Goal: Check status: Check status

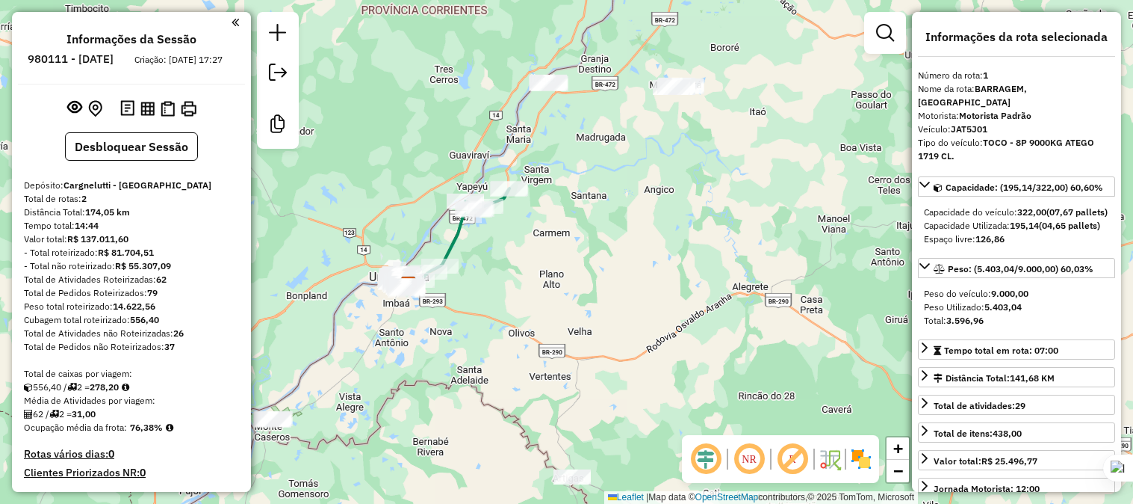
select select "**********"
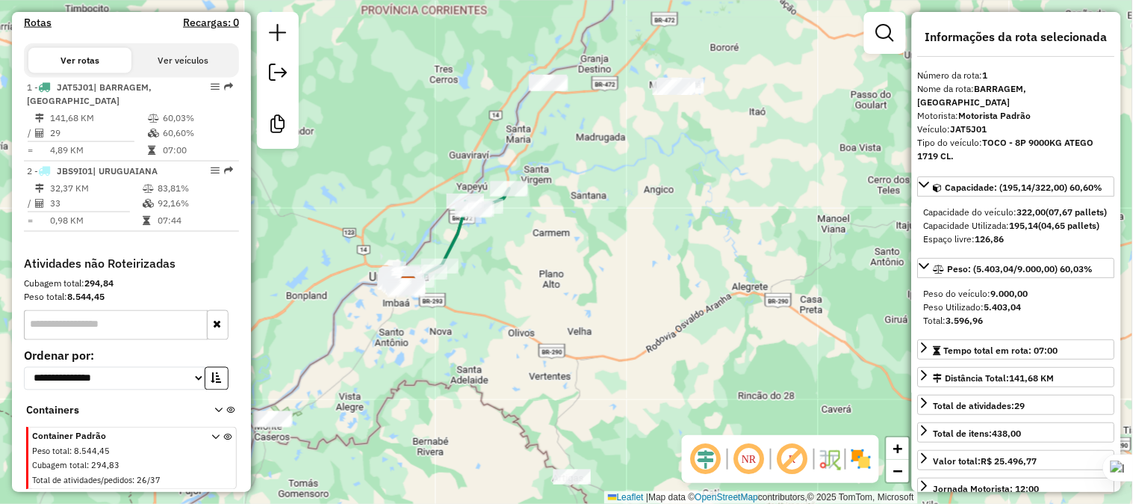
drag, startPoint x: 501, startPoint y: 217, endPoint x: 499, endPoint y: 194, distance: 23.3
click at [499, 198] on div "Rota 1 - Placa JAT5J01 82441 - [PERSON_NAME] Janela de atendimento Grade de ate…" at bounding box center [566, 252] width 1133 height 504
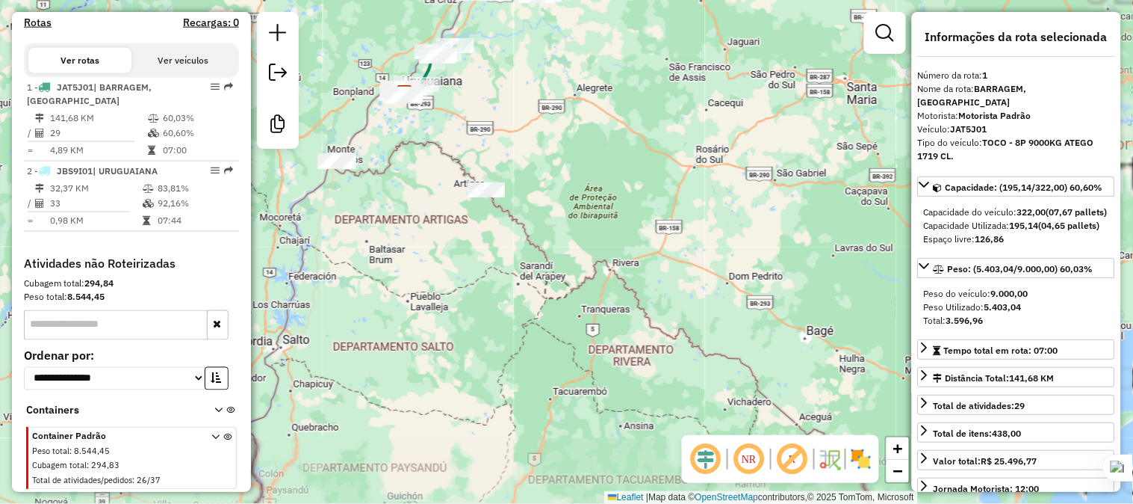
drag, startPoint x: 586, startPoint y: 303, endPoint x: 498, endPoint y: 185, distance: 147.3
click at [498, 185] on div "Janela de atendimento Grade de atendimento Capacidade Transportadoras Veículos …" at bounding box center [566, 252] width 1133 height 504
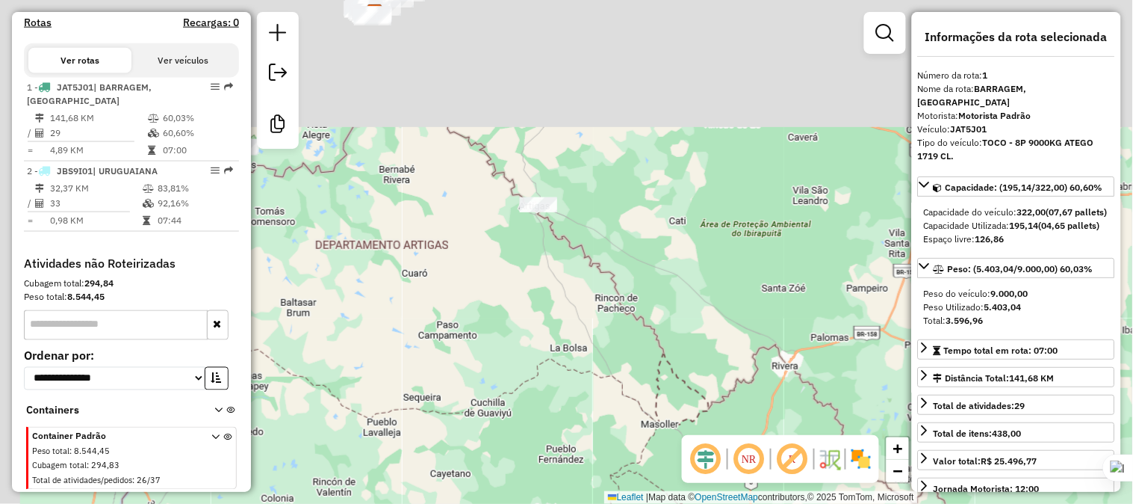
drag, startPoint x: 593, startPoint y: 252, endPoint x: 606, endPoint y: 255, distance: 13.0
click at [622, 281] on div "Janela de atendimento Grade de atendimento Capacidade Transportadoras Veículos …" at bounding box center [566, 252] width 1133 height 504
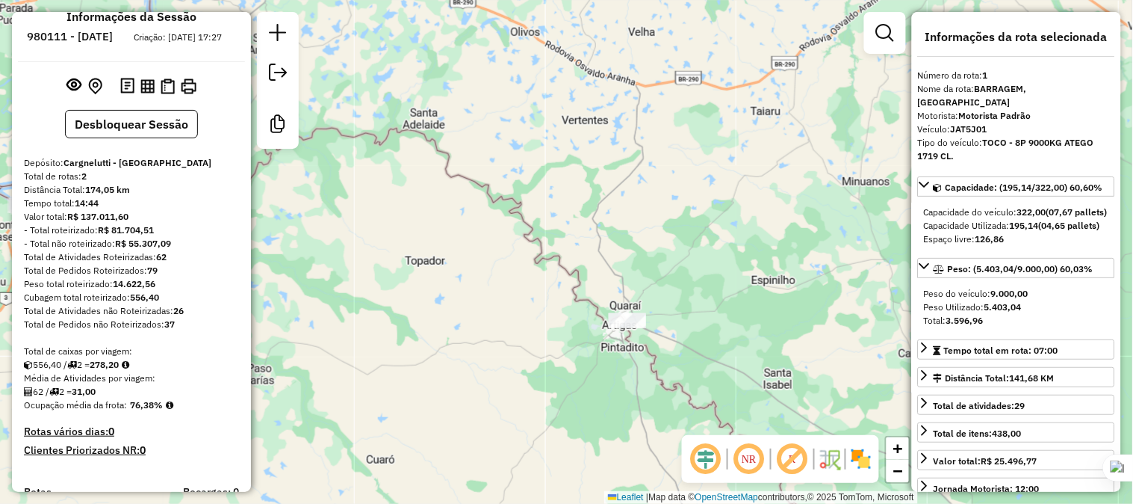
scroll to position [0, 0]
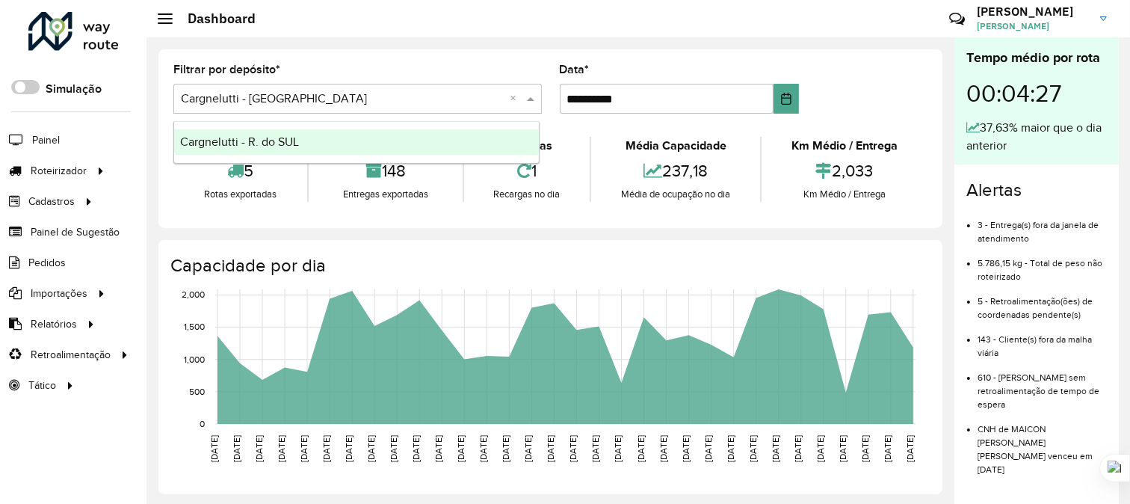
click at [530, 97] on span at bounding box center [532, 99] width 19 height 18
click at [176, 173] on span "Entregas" at bounding box center [191, 171] width 43 height 16
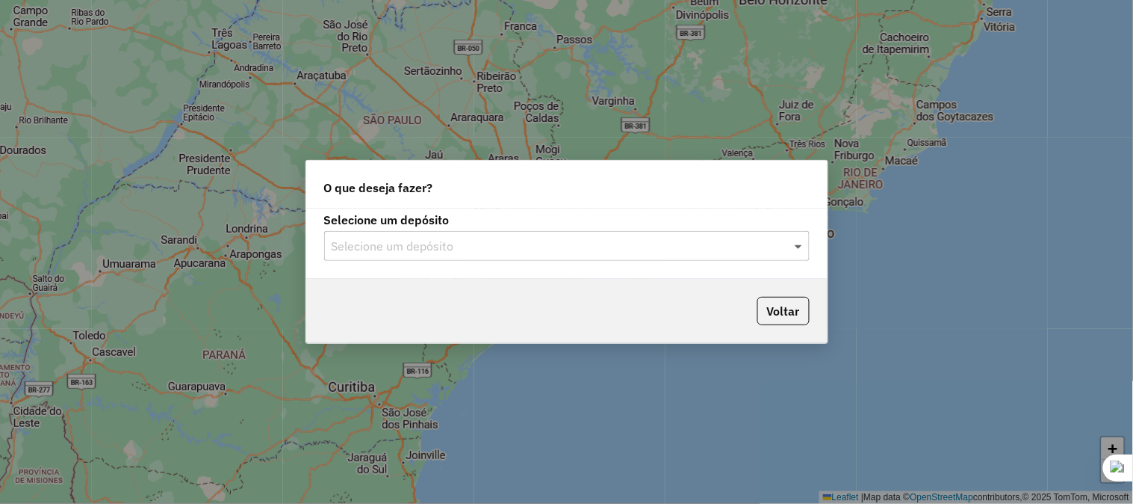
click at [796, 247] on span at bounding box center [800, 246] width 19 height 18
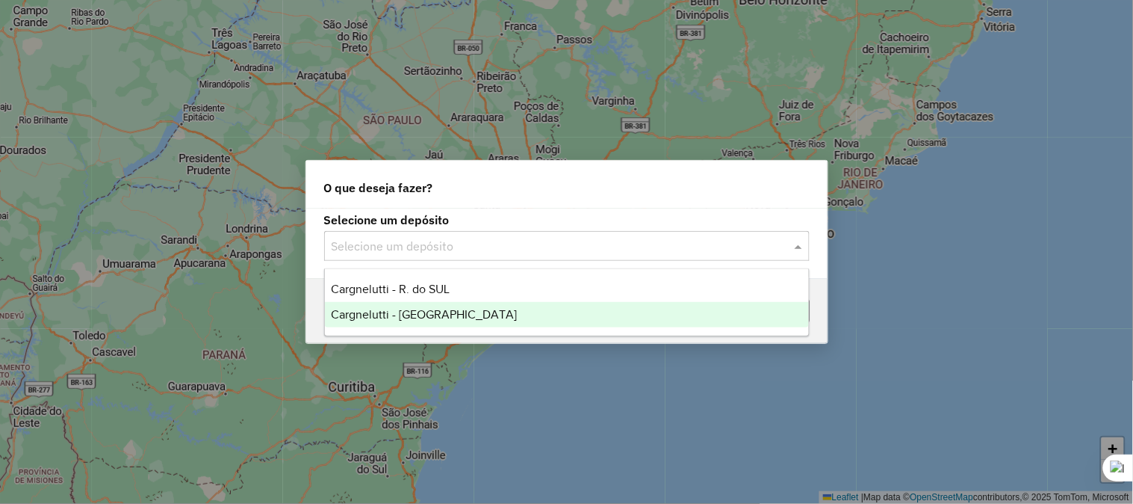
click at [430, 311] on span "Cargnelutti - [GEOGRAPHIC_DATA]" at bounding box center [424, 314] width 186 height 13
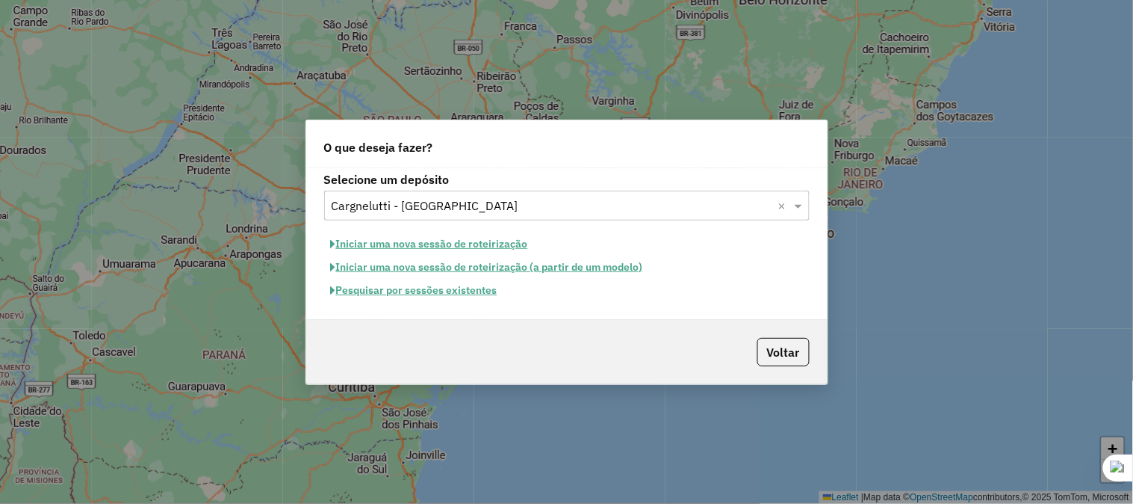
click at [374, 290] on button "Pesquisar por sessões existentes" at bounding box center [414, 290] width 180 height 23
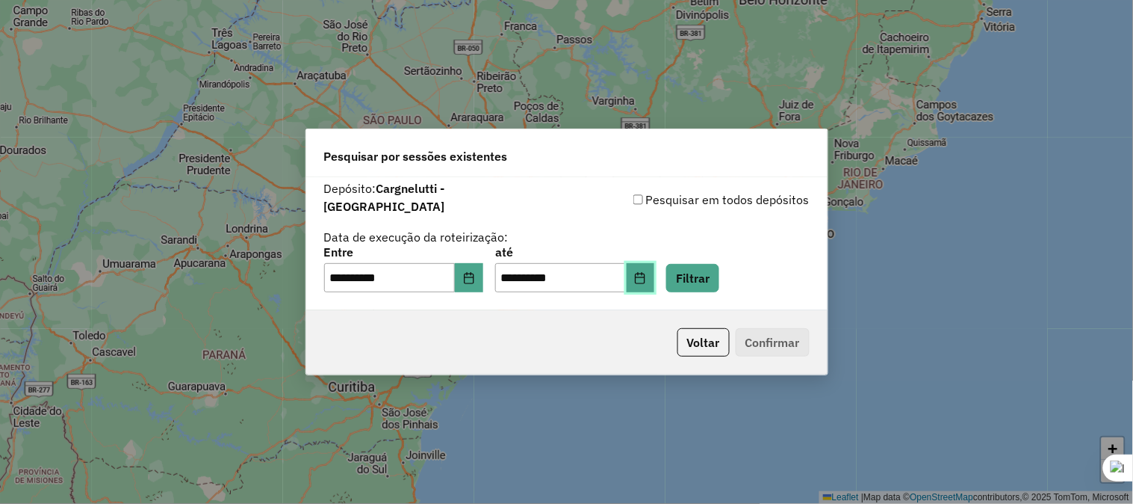
click at [654, 269] on button "Choose Date" at bounding box center [641, 278] width 28 height 30
click at [475, 272] on icon "Choose Date" at bounding box center [469, 278] width 12 height 12
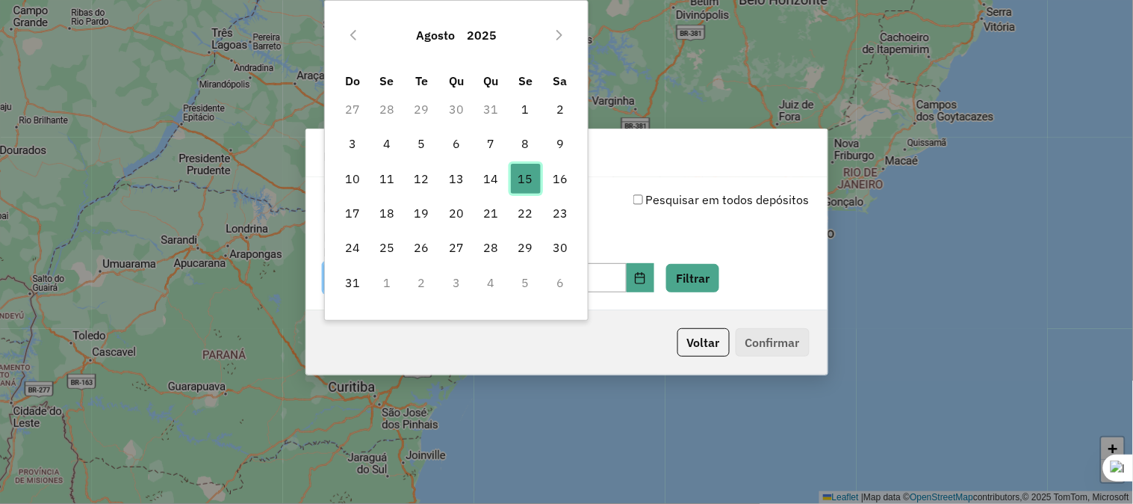
click at [532, 170] on span "15" at bounding box center [526, 179] width 30 height 30
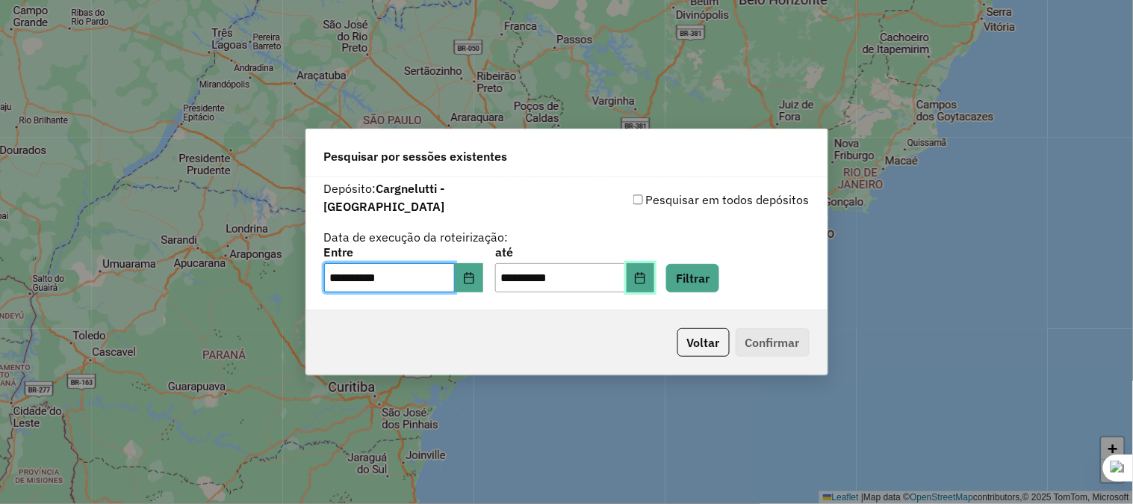
click at [645, 272] on icon "Choose Date" at bounding box center [641, 278] width 10 height 12
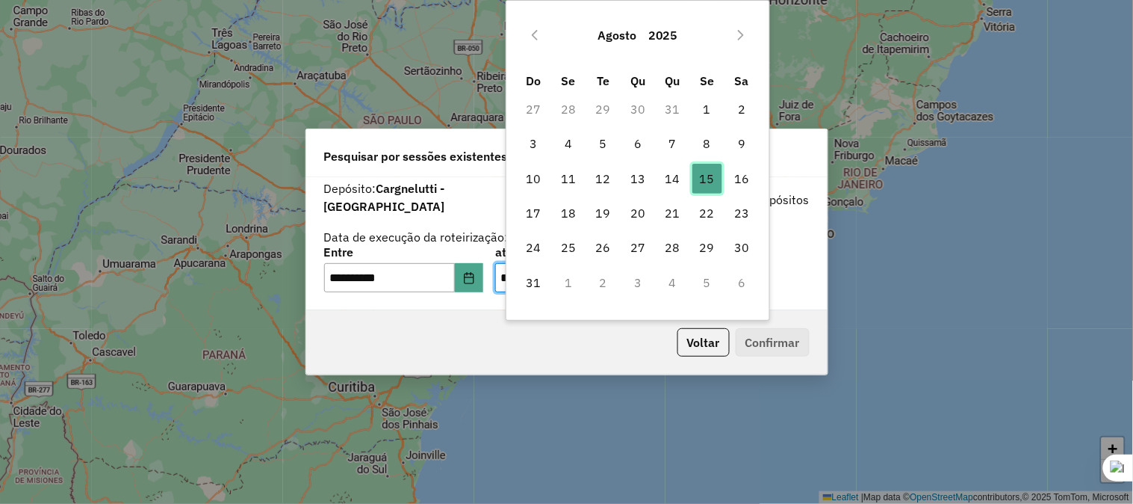
click at [707, 175] on span "15" at bounding box center [708, 179] width 30 height 30
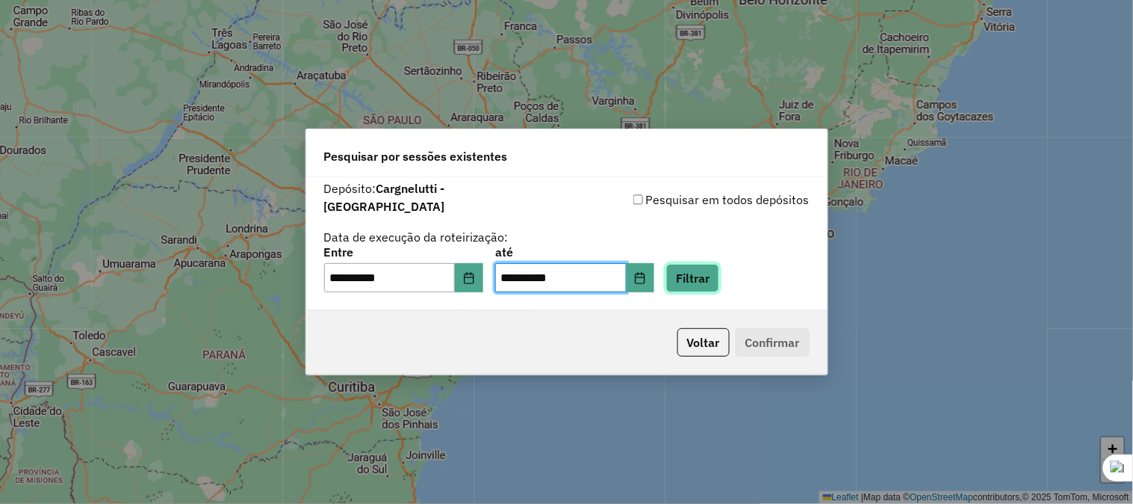
click at [719, 264] on button "Filtrar" at bounding box center [692, 278] width 53 height 28
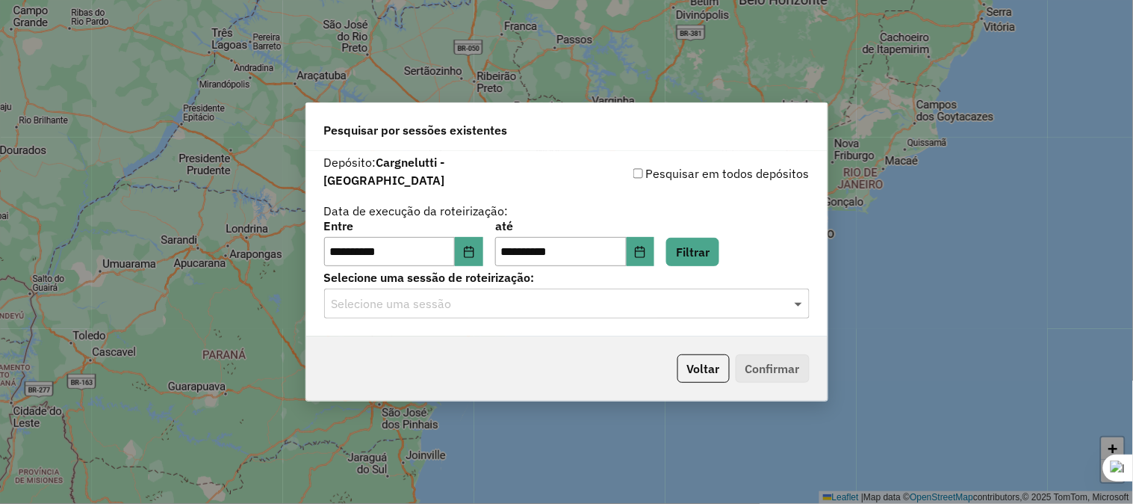
click at [796, 294] on span at bounding box center [800, 303] width 19 height 18
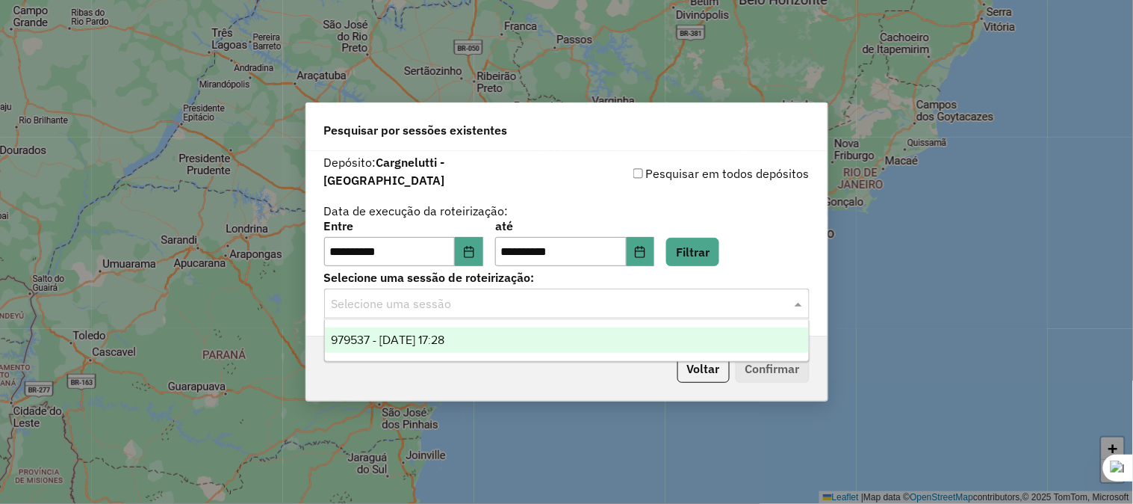
click at [439, 335] on span "979537 - 15/08/2025 17:28" at bounding box center [388, 339] width 114 height 13
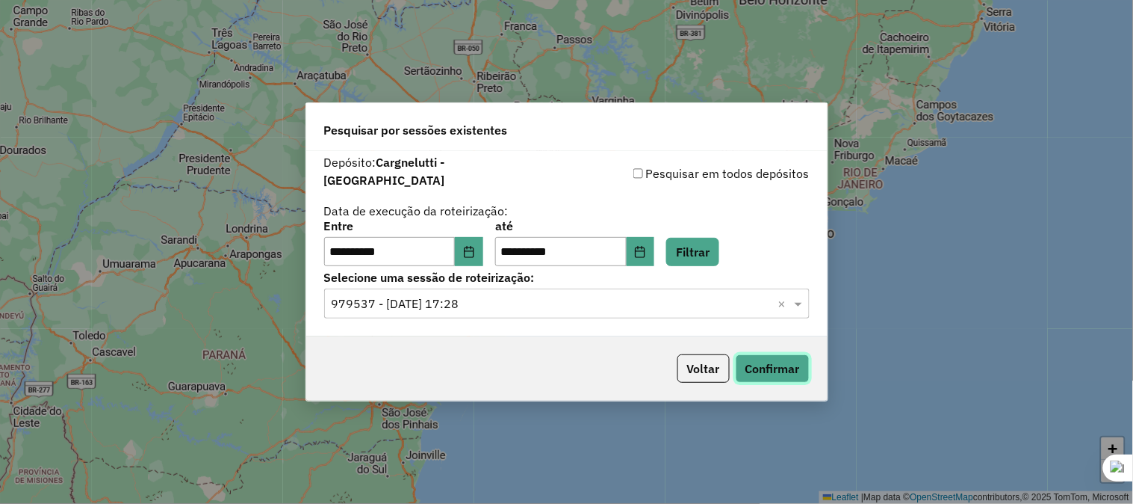
click at [777, 360] on button "Confirmar" at bounding box center [773, 368] width 74 height 28
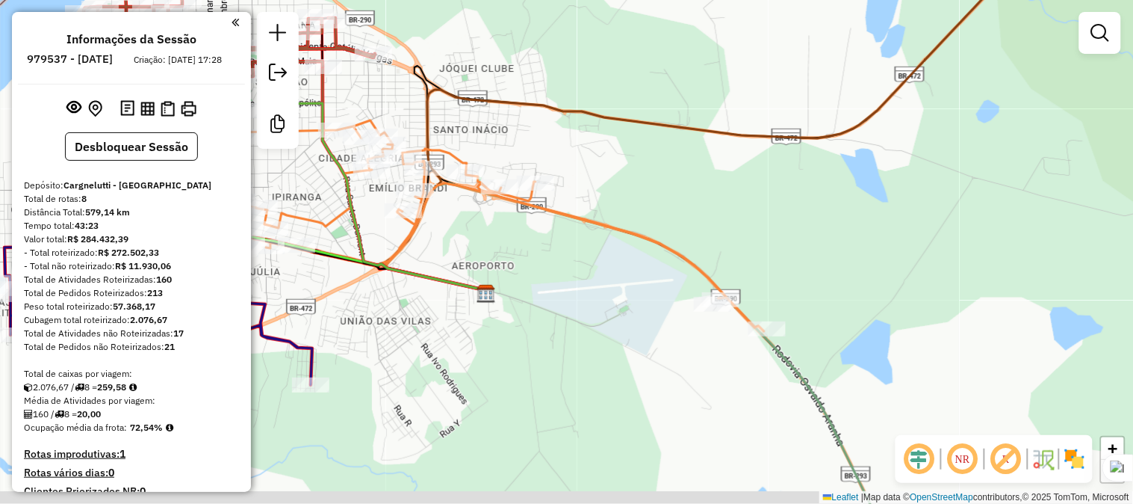
drag, startPoint x: 653, startPoint y: 266, endPoint x: 519, endPoint y: 66, distance: 240.8
click at [533, 75] on div "Janela de atendimento Grade de atendimento Capacidade Transportadoras Veículos …" at bounding box center [566, 252] width 1133 height 504
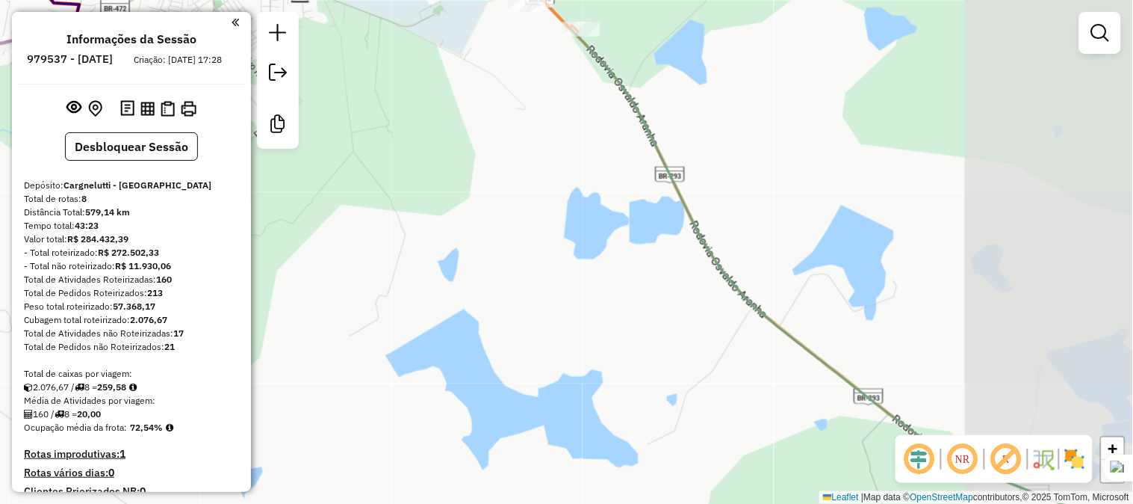
drag, startPoint x: 640, startPoint y: 332, endPoint x: 498, endPoint y: 172, distance: 214.3
click at [510, 182] on div "Janela de atendimento Grade de atendimento Capacidade Transportadoras Veículos …" at bounding box center [566, 252] width 1133 height 504
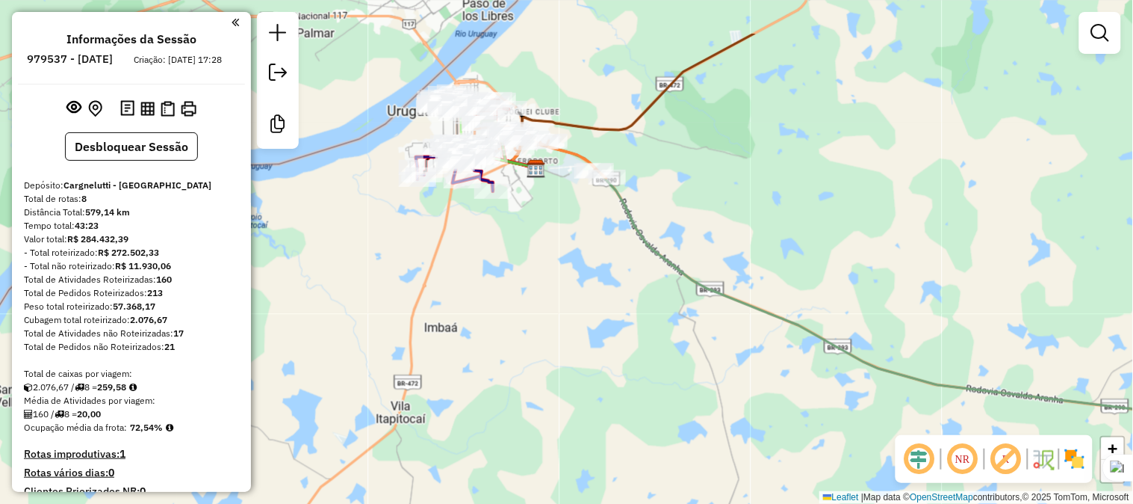
drag, startPoint x: 457, startPoint y: 173, endPoint x: 529, endPoint y: 167, distance: 72.0
click at [529, 167] on div "Janela de atendimento Grade de atendimento Capacidade Transportadoras Veículos …" at bounding box center [566, 252] width 1133 height 504
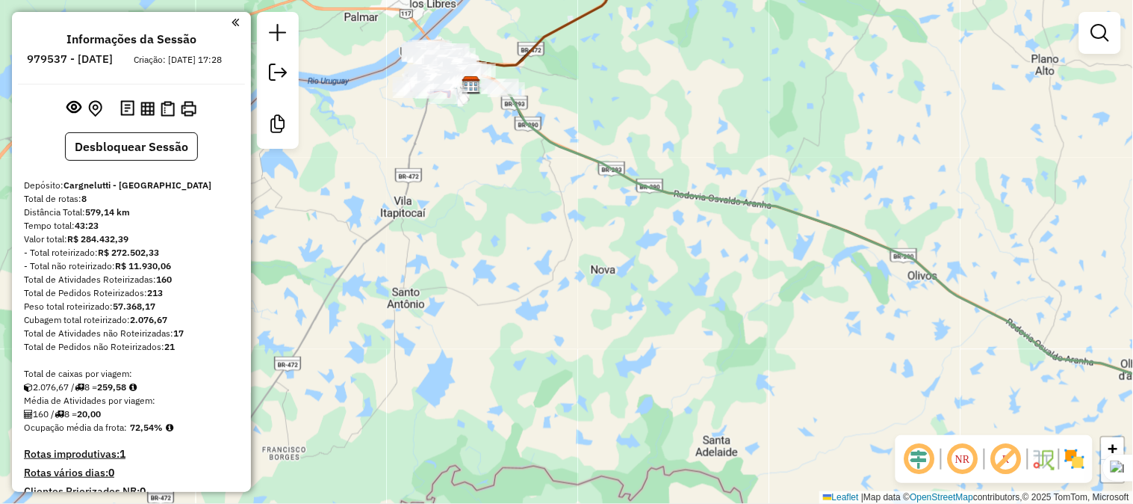
drag, startPoint x: 631, startPoint y: 287, endPoint x: 577, endPoint y: 223, distance: 83.3
click at [577, 223] on div "Janela de atendimento Grade de atendimento Capacidade Transportadoras Veículos …" at bounding box center [566, 252] width 1133 height 504
